Goal: Task Accomplishment & Management: Use online tool/utility

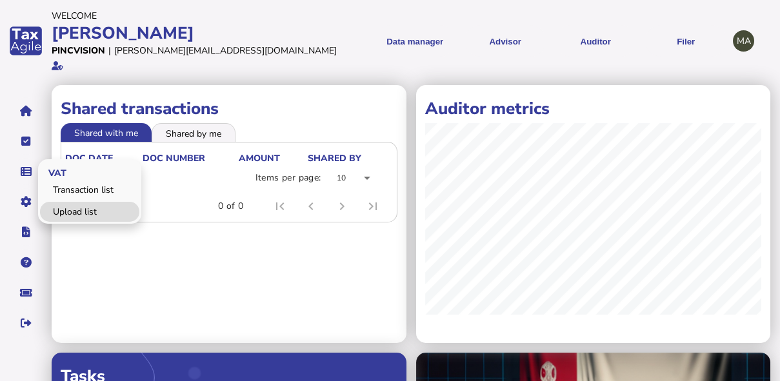
click at [66, 202] on link "Upload list" at bounding box center [89, 212] width 99 height 20
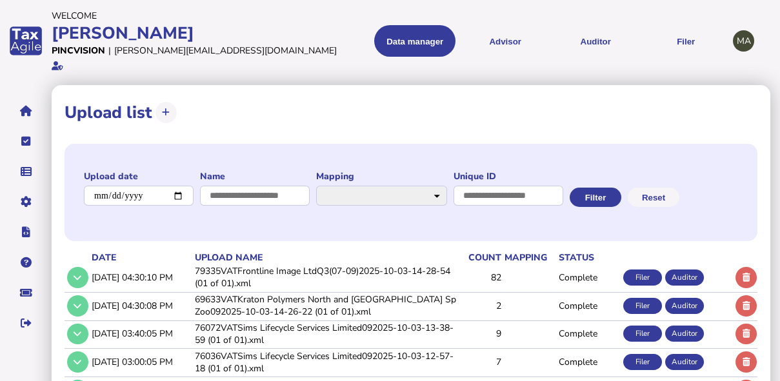
click at [253, 264] on td "79335VATFrontline Image LtdQ3(07-09)2025-10-03-14-28-54 (01 of 01).xml" at bounding box center [325, 277] width 266 height 26
click at [270, 270] on td "79335VATFrontline Image LtdQ3(07-09)2025-10-03-14-28-54 (01 of 01).xml" at bounding box center [325, 277] width 266 height 26
click at [86, 267] on button at bounding box center [77, 277] width 21 height 21
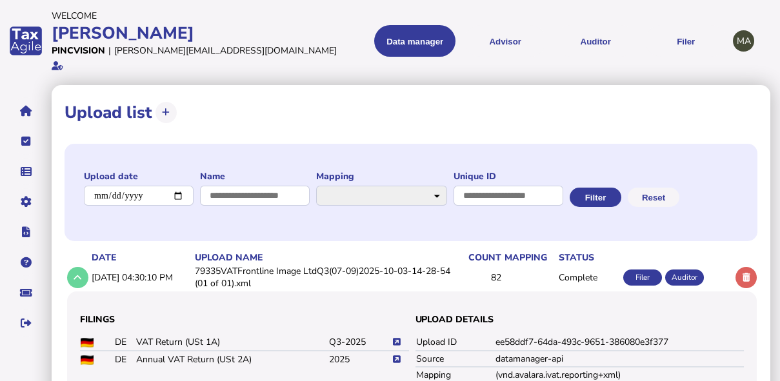
scroll to position [155, 0]
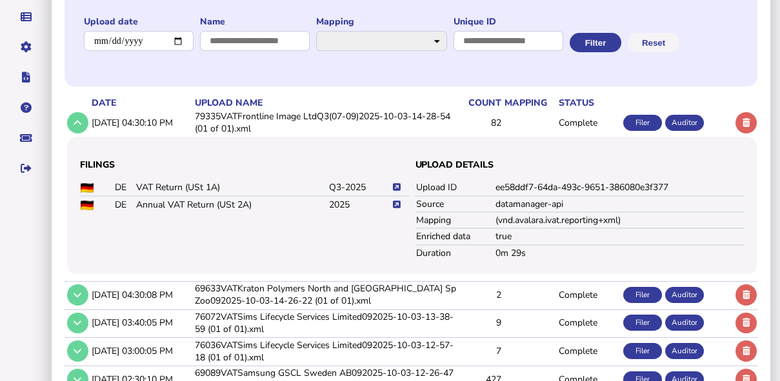
click at [399, 183] on icon at bounding box center [397, 187] width 8 height 8
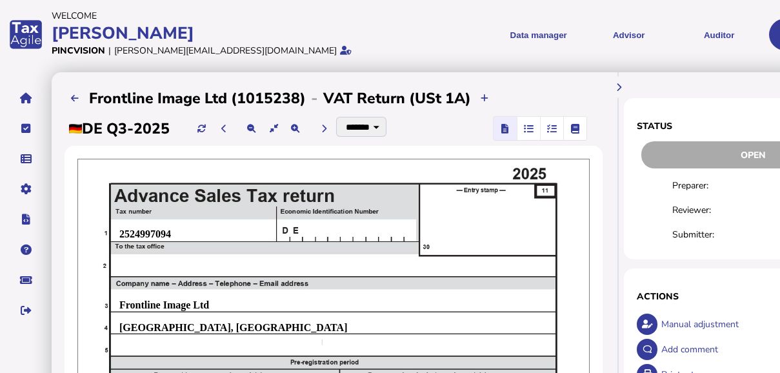
click at [551, 129] on icon "button" at bounding box center [552, 128] width 10 height 1
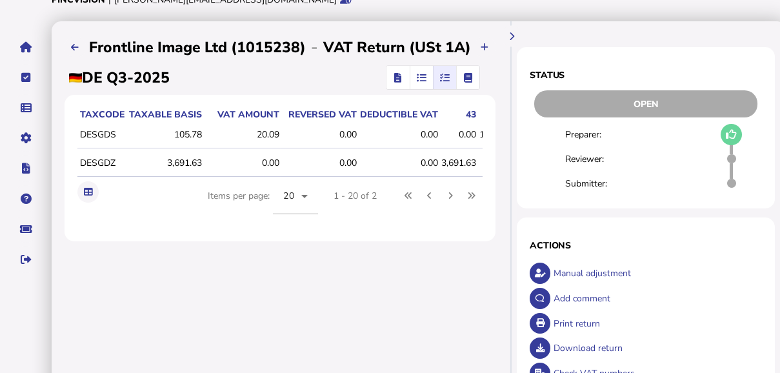
scroll to position [52, 0]
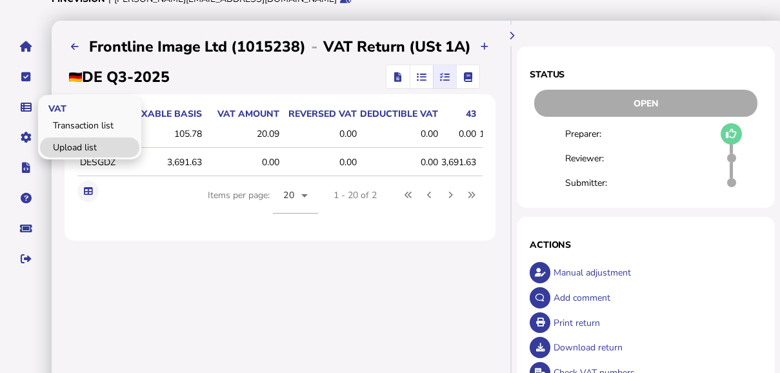
click at [63, 142] on link "Upload list" at bounding box center [89, 147] width 99 height 20
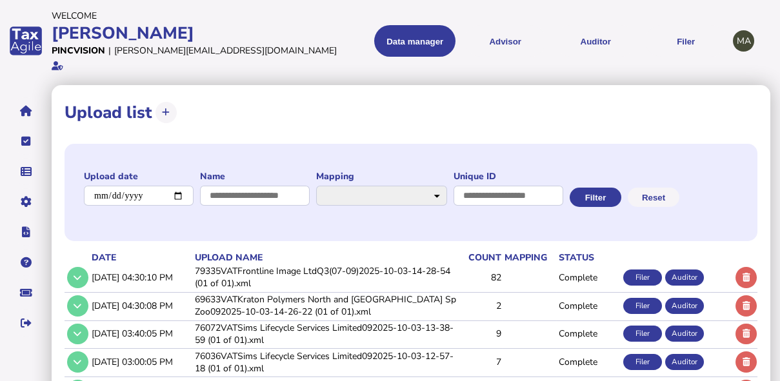
click at [353, 264] on td "79335VATFrontline Image LtdQ3(07-09)2025-10-03-14-28-54 (01 of 01).xml" at bounding box center [325, 277] width 266 height 26
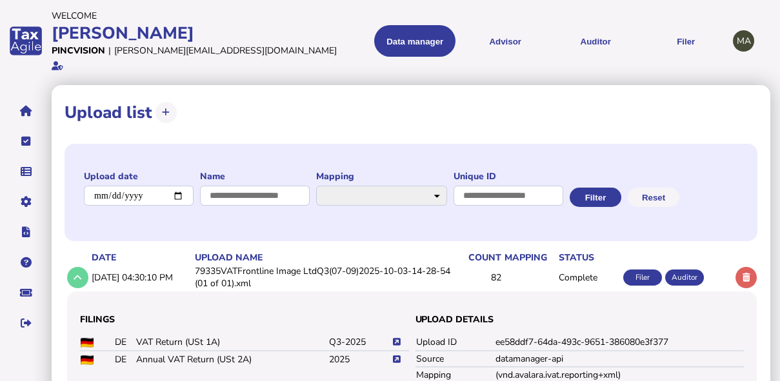
scroll to position [103, 0]
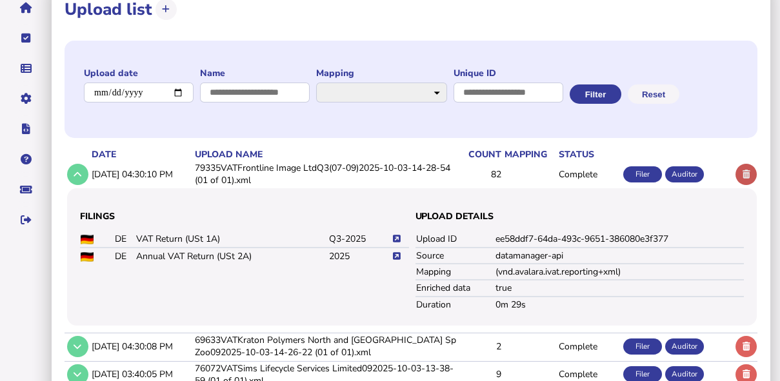
click at [742, 170] on icon at bounding box center [746, 174] width 8 height 8
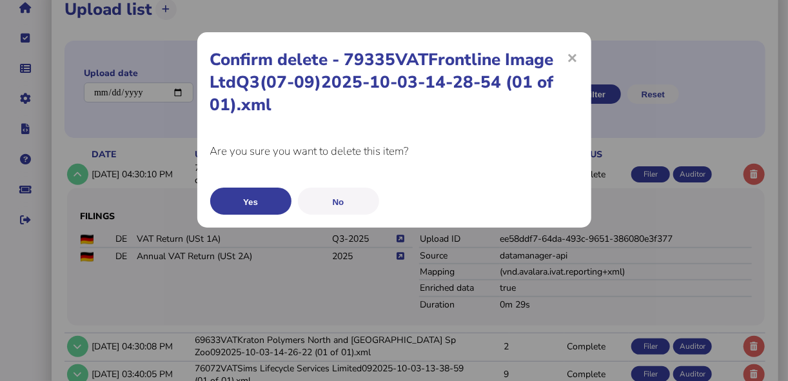
click at [273, 191] on button "Yes" at bounding box center [250, 201] width 81 height 27
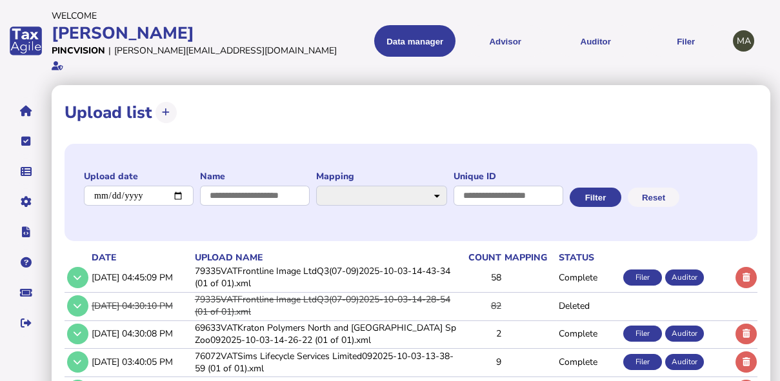
click at [242, 264] on td "79335VATFrontline Image LtdQ3(07-09)2025-10-03-14-43-34 (01 of 01).xml" at bounding box center [325, 277] width 266 height 26
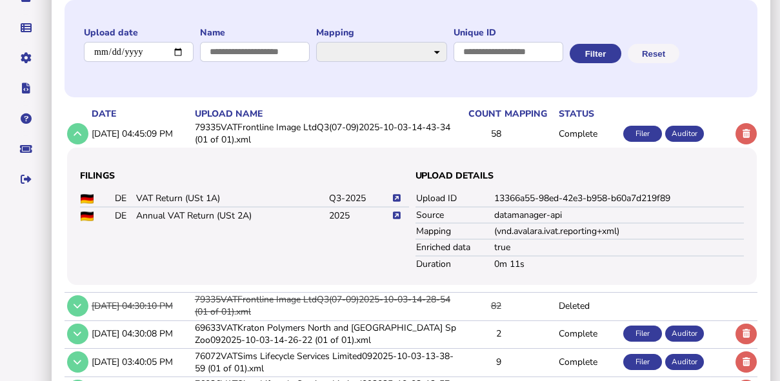
scroll to position [155, 0]
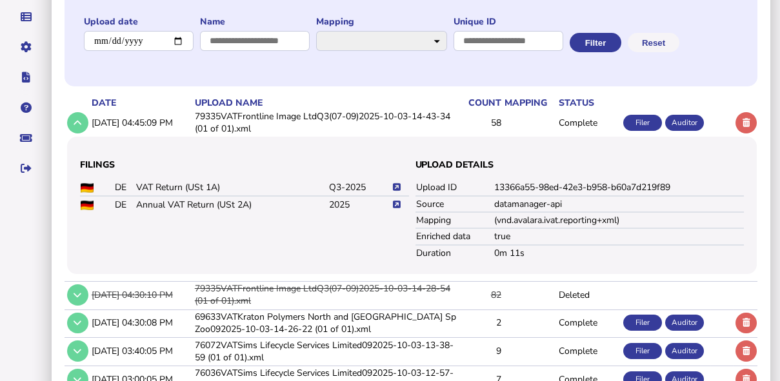
click at [397, 183] on icon at bounding box center [397, 187] width 8 height 8
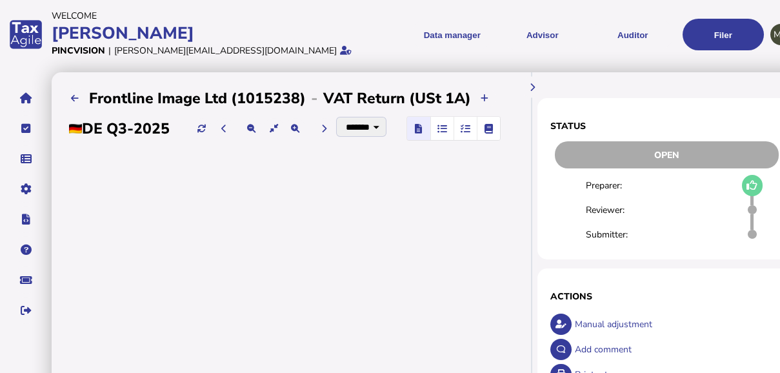
click at [470, 129] on icon "button" at bounding box center [465, 128] width 10 height 1
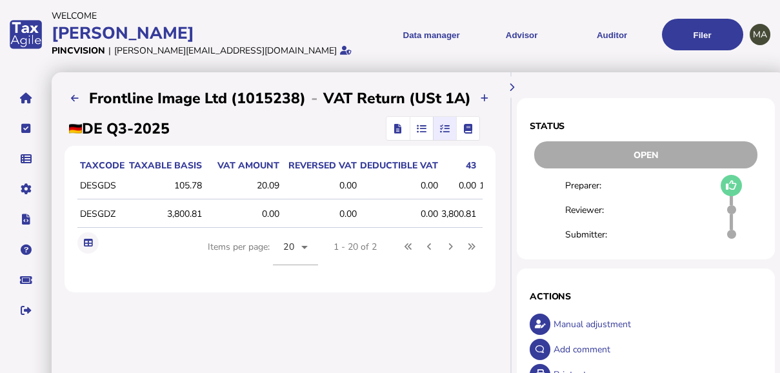
click at [397, 128] on icon "button" at bounding box center [397, 128] width 7 height 1
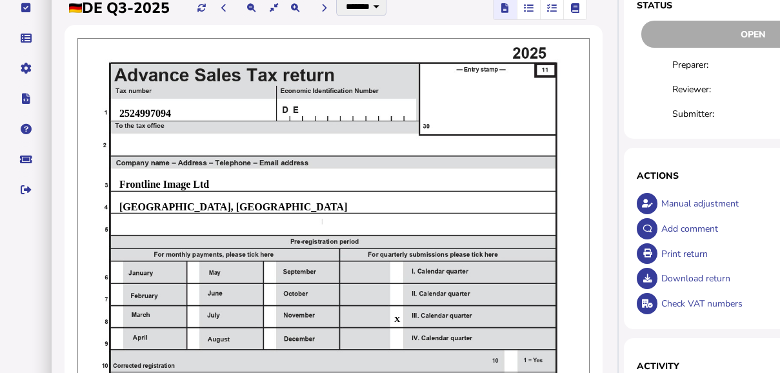
scroll to position [206, 0]
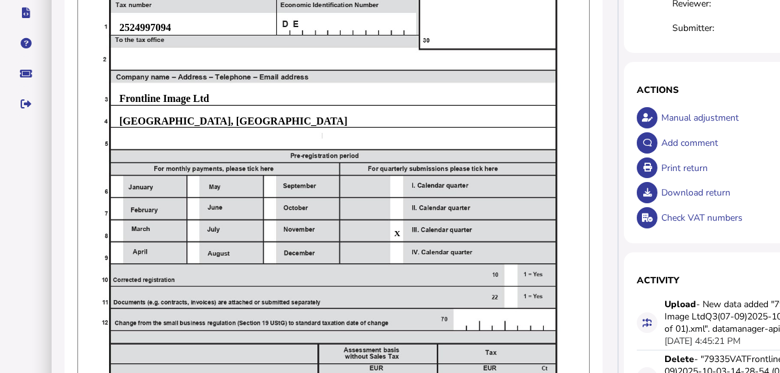
click at [679, 169] on div "Print return" at bounding box center [762, 167] width 211 height 25
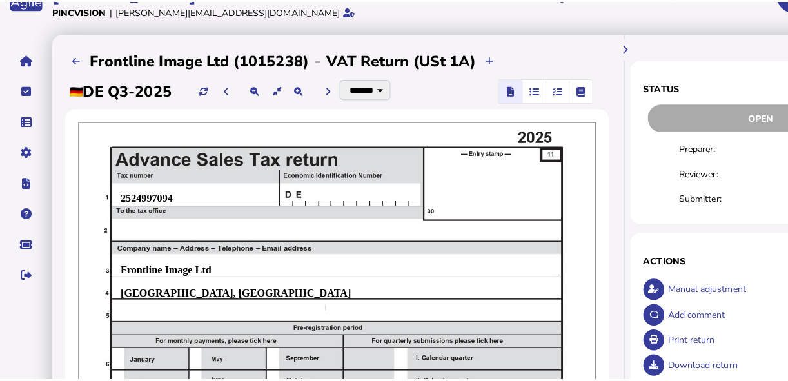
scroll to position [103, 0]
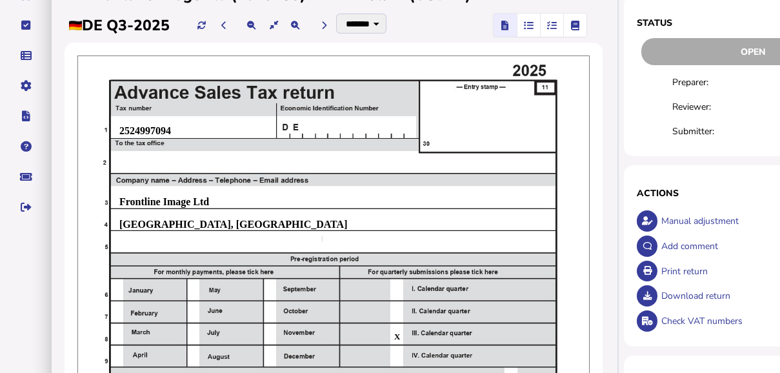
click at [673, 296] on div "Download return" at bounding box center [762, 295] width 211 height 25
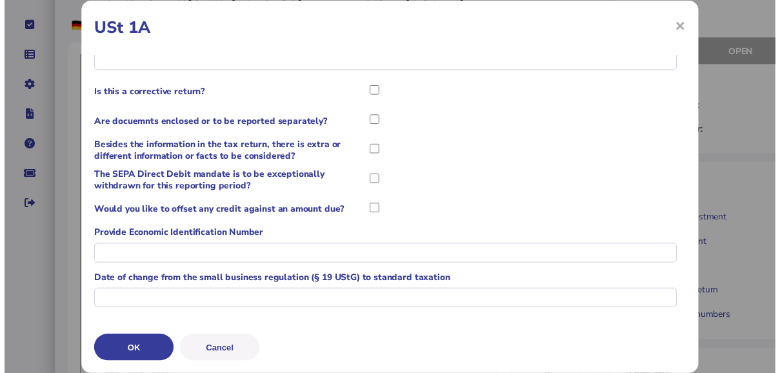
scroll to position [64, 0]
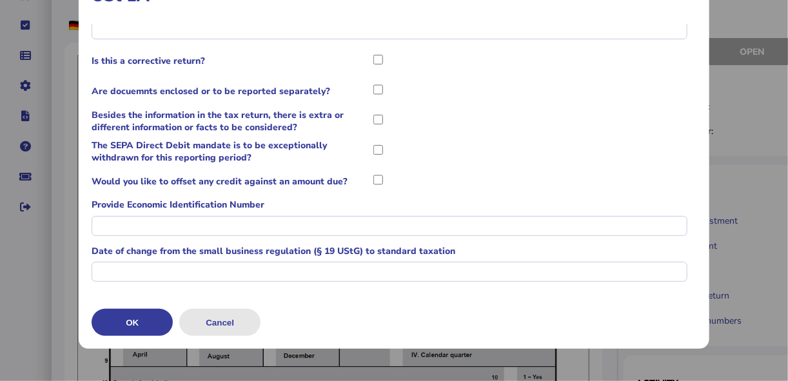
click at [228, 320] on button "Cancel" at bounding box center [219, 322] width 81 height 27
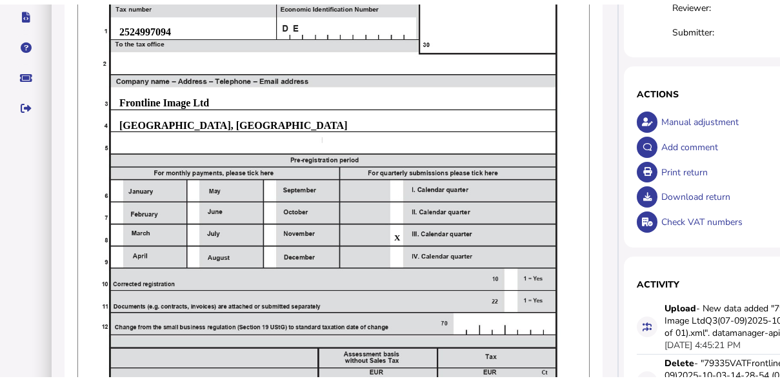
scroll to position [0, 0]
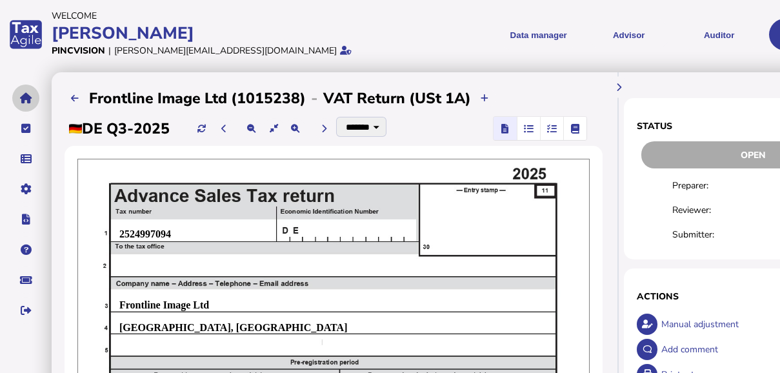
click at [30, 98] on icon "navigate application pages" at bounding box center [26, 98] width 12 height 1
